Goal: Find specific page/section: Find specific page/section

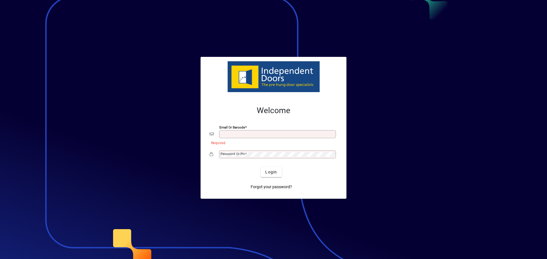
click at [233, 134] on input "Email or Barcode" at bounding box center [277, 134] width 115 height 5
type input "**********"
click at [231, 155] on mat-label "Password or Pin" at bounding box center [232, 154] width 24 height 4
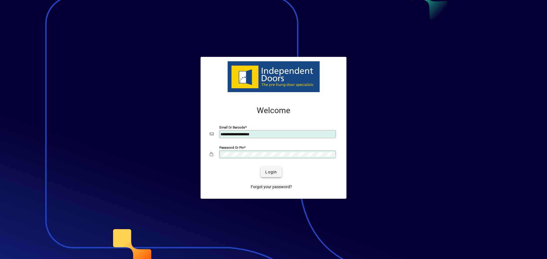
click at [270, 170] on span "Login" at bounding box center [271, 172] width 12 height 6
